Goal: Information Seeking & Learning: Learn about a topic

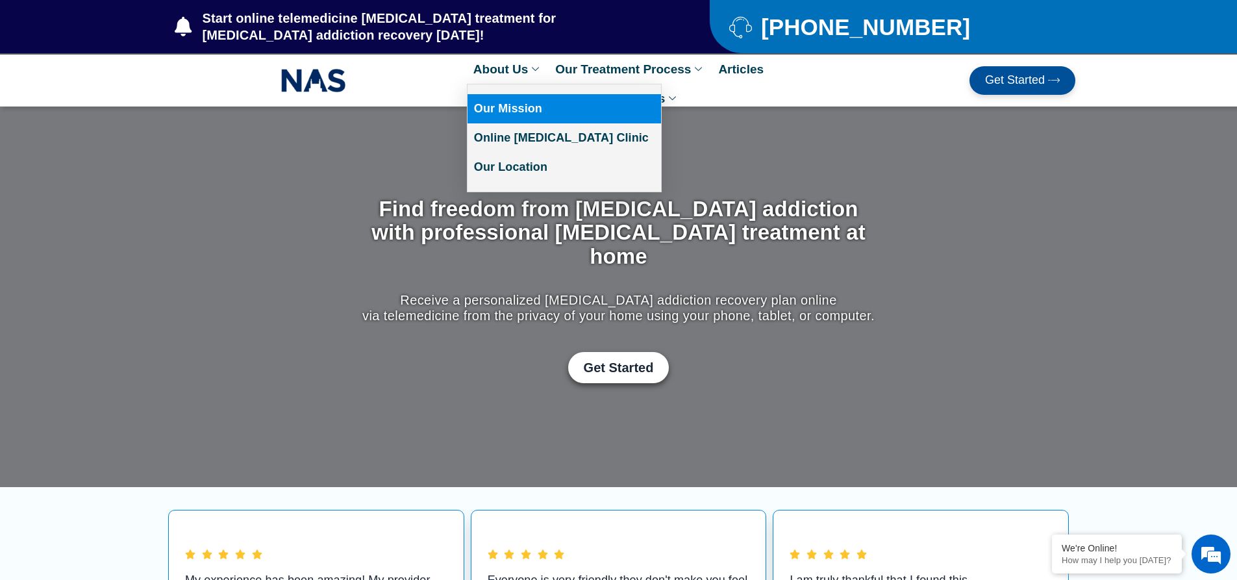
click at [510, 107] on link "Our Mission" at bounding box center [565, 108] width 194 height 29
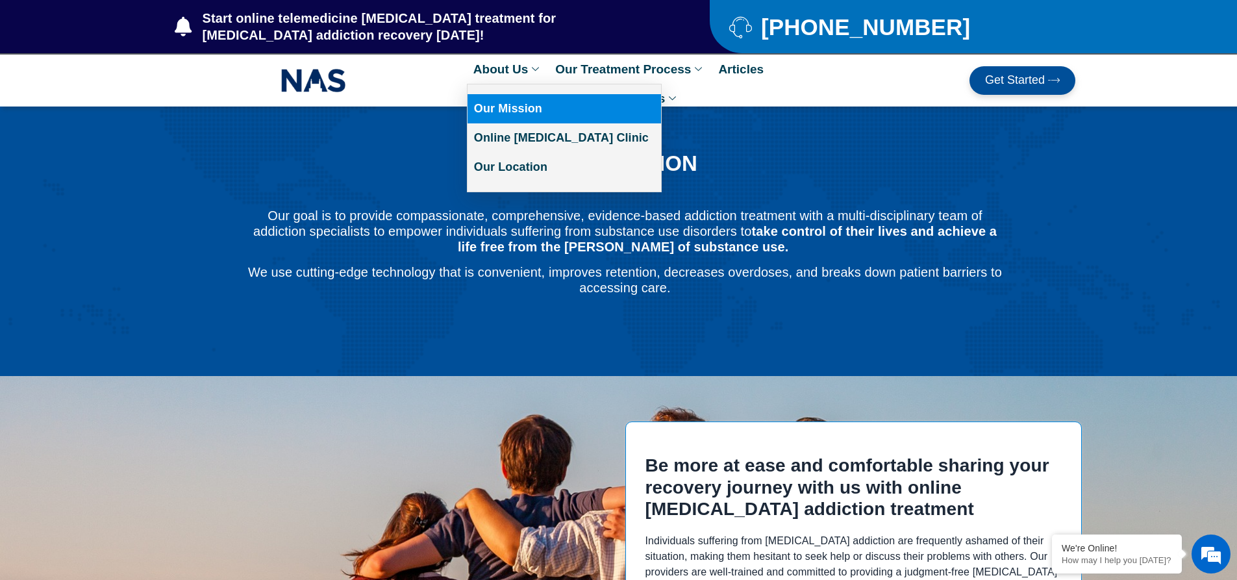
click at [518, 66] on link "About Us" at bounding box center [508, 69] width 82 height 29
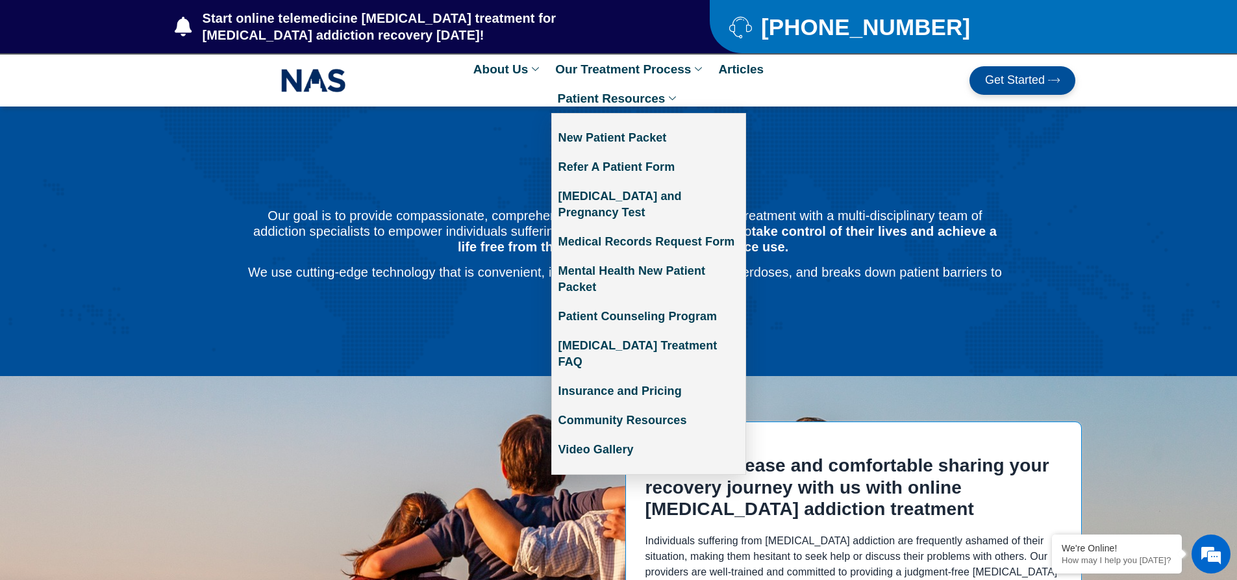
click at [669, 99] on icon at bounding box center [674, 98] width 10 height 7
click at [614, 302] on link "Patient Counseling Program" at bounding box center [649, 316] width 194 height 29
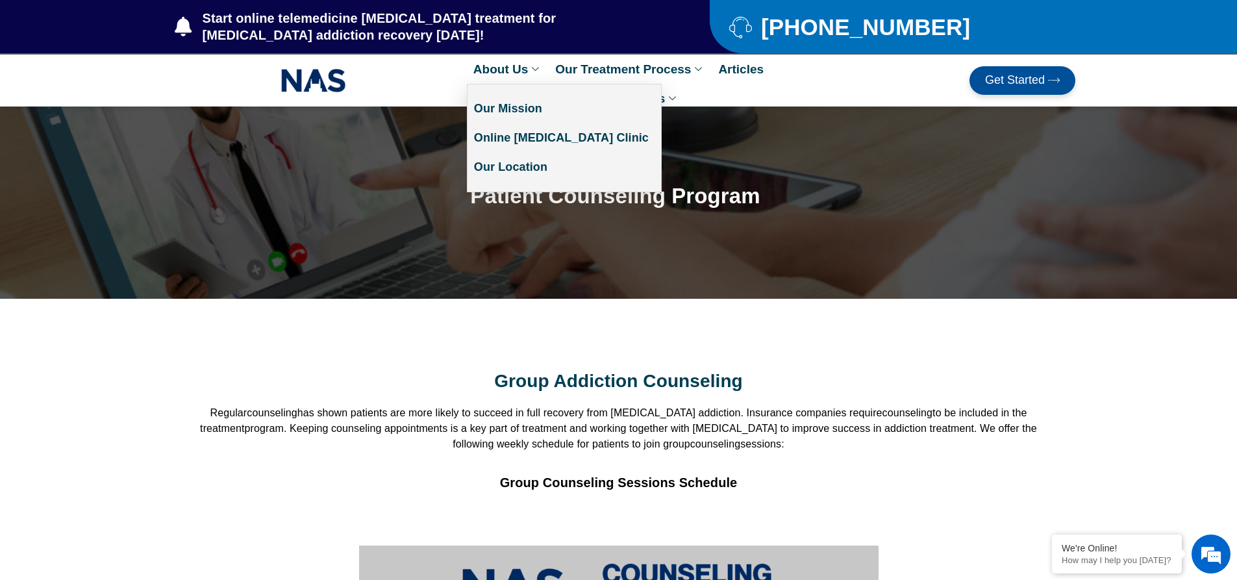
click at [494, 69] on link "About Us" at bounding box center [508, 69] width 82 height 29
click at [505, 109] on link "Our Mission" at bounding box center [565, 108] width 194 height 29
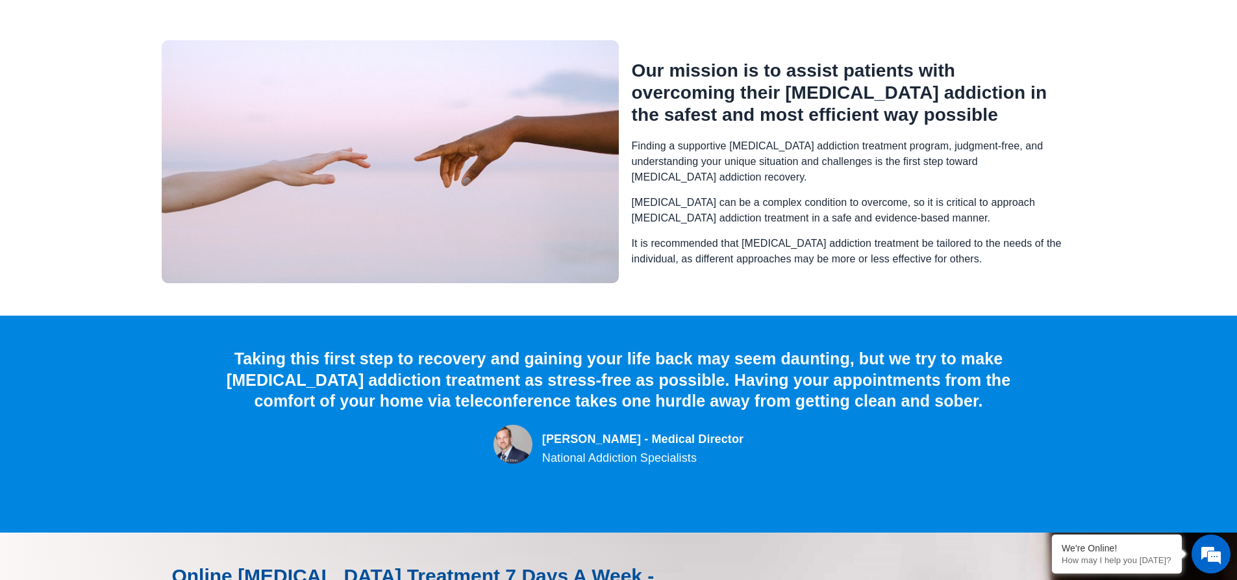
scroll to position [1364, 0]
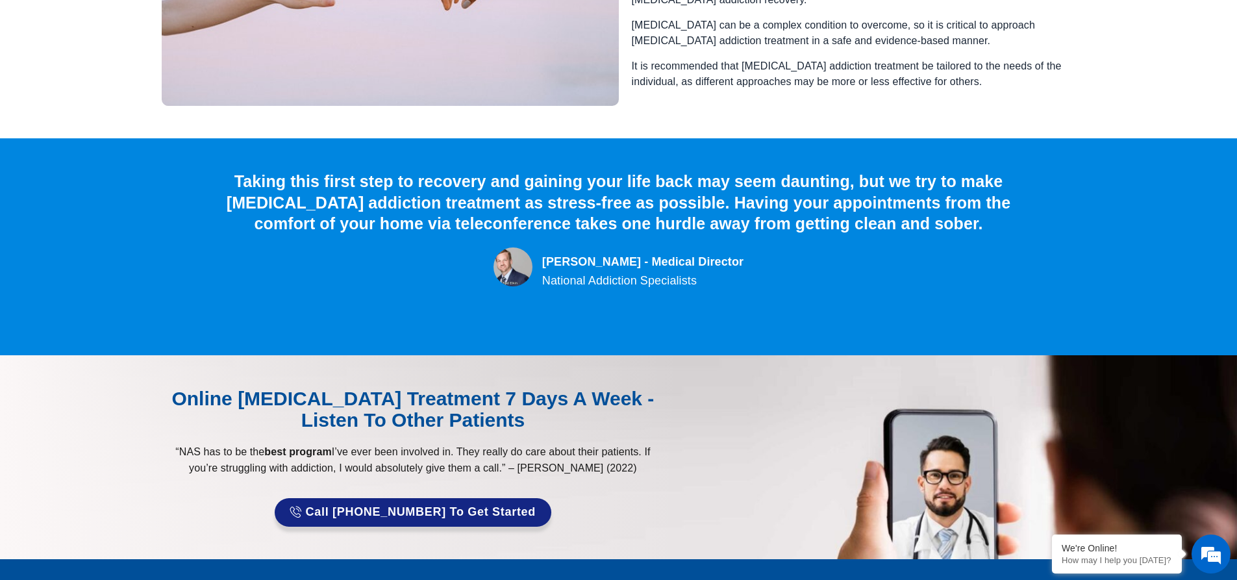
click at [533, 247] on img at bounding box center [513, 266] width 39 height 39
click at [672, 249] on div "[PERSON_NAME] - Medical Director" at bounding box center [642, 262] width 201 height 26
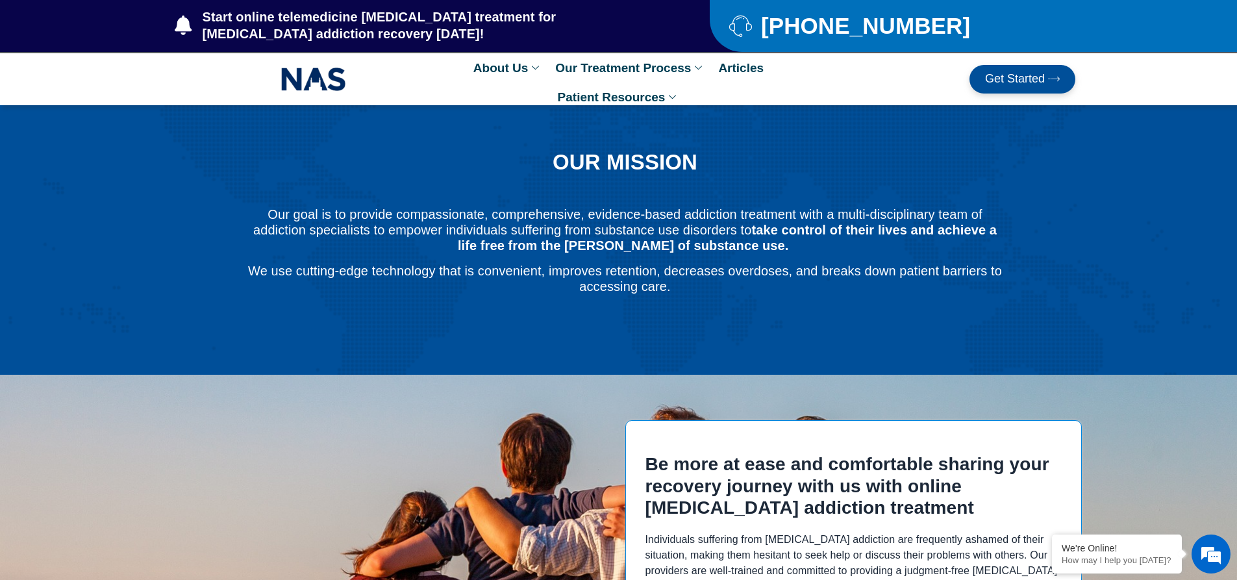
scroll to position [0, 0]
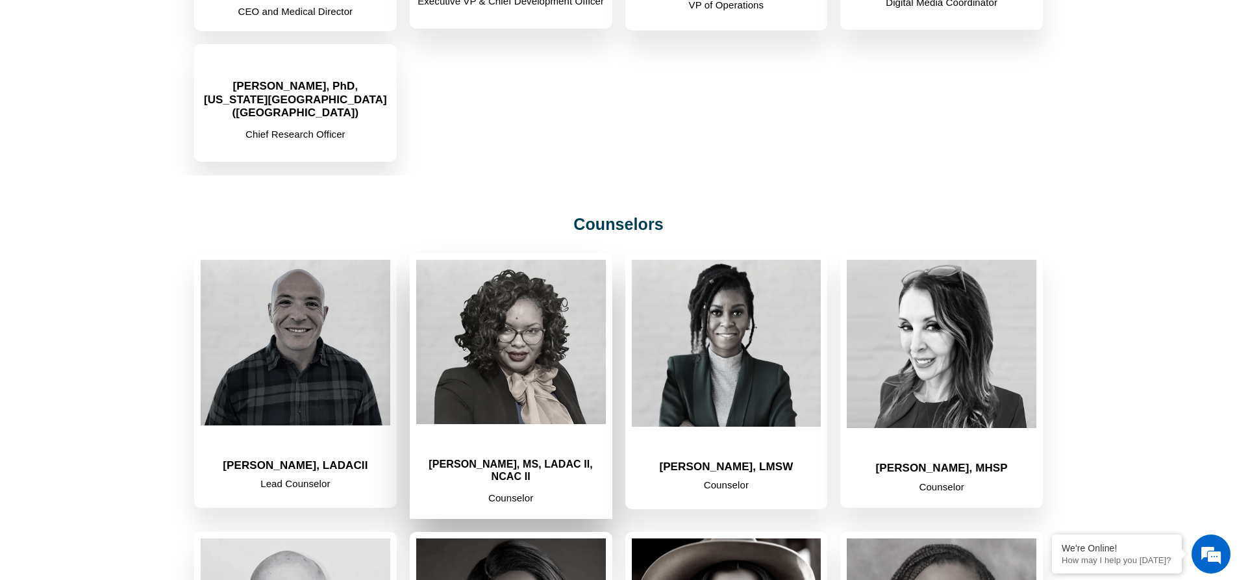
scroll to position [1494, 0]
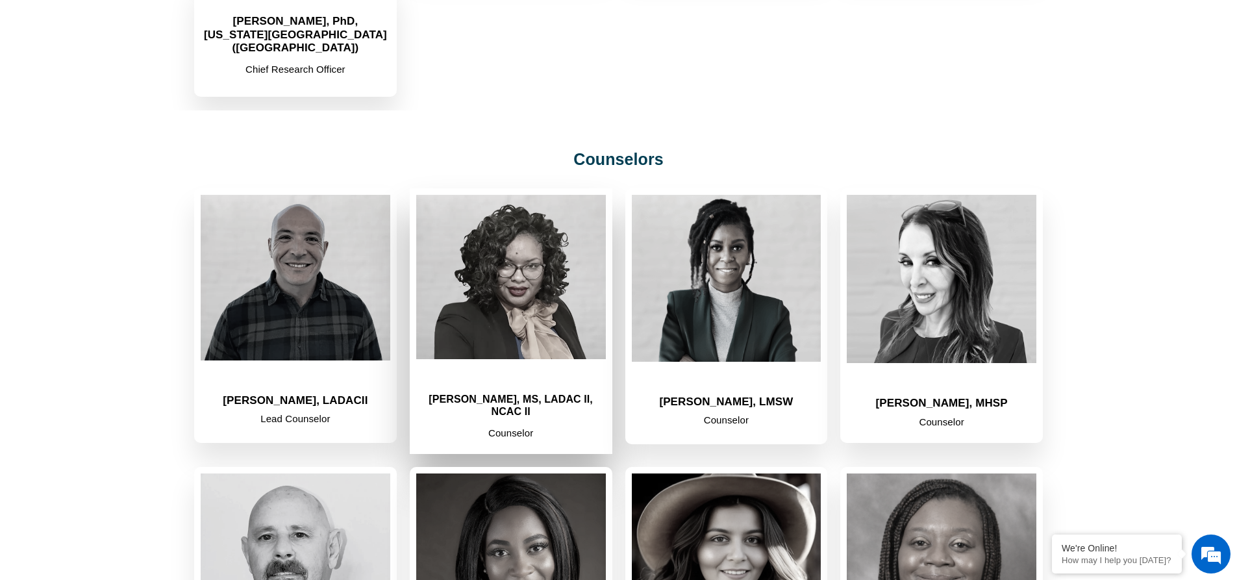
click at [563, 273] on img at bounding box center [511, 277] width 190 height 164
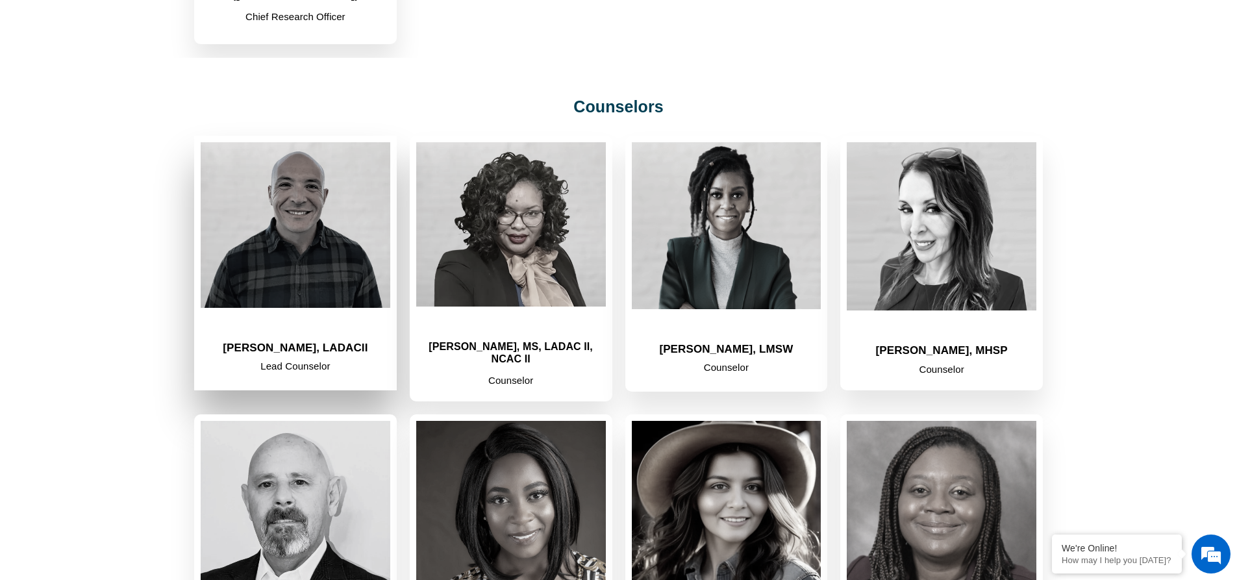
scroll to position [1559, 0]
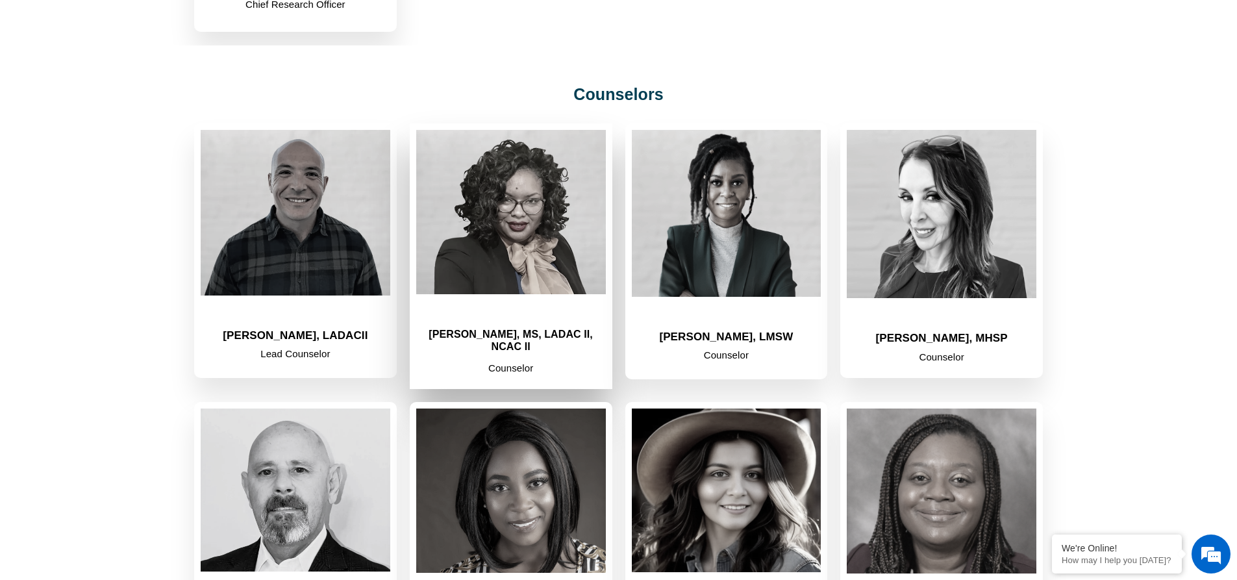
click at [521, 328] on h2 "[PERSON_NAME], MS, LADAC II, NCAC II" at bounding box center [511, 340] width 190 height 25
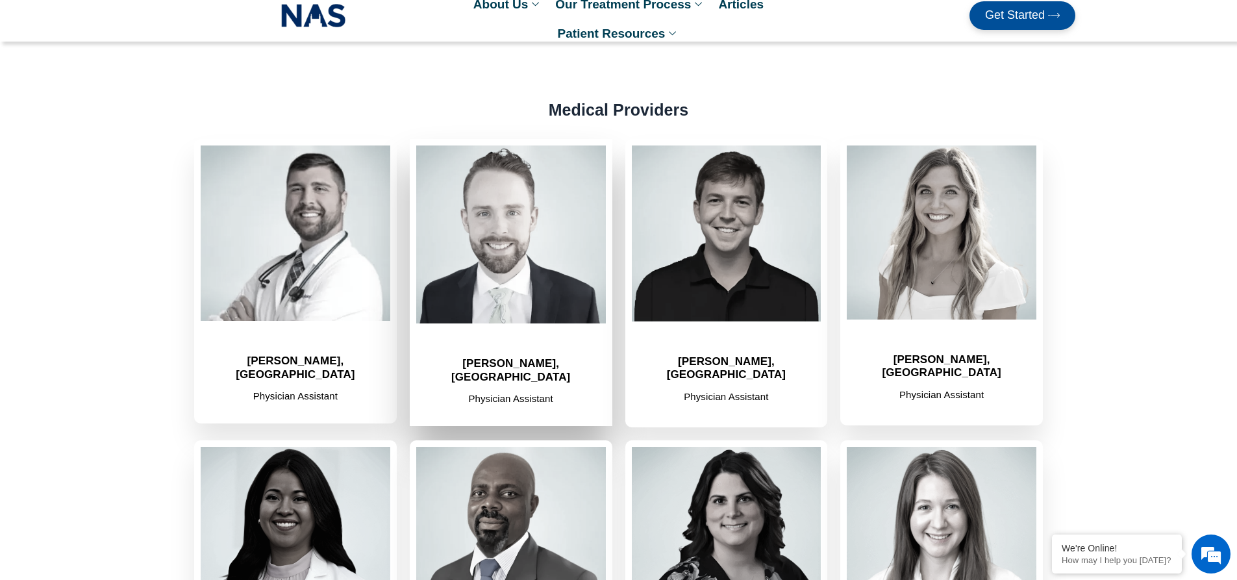
scroll to position [0, 0]
